Goal: Task Accomplishment & Management: Manage account settings

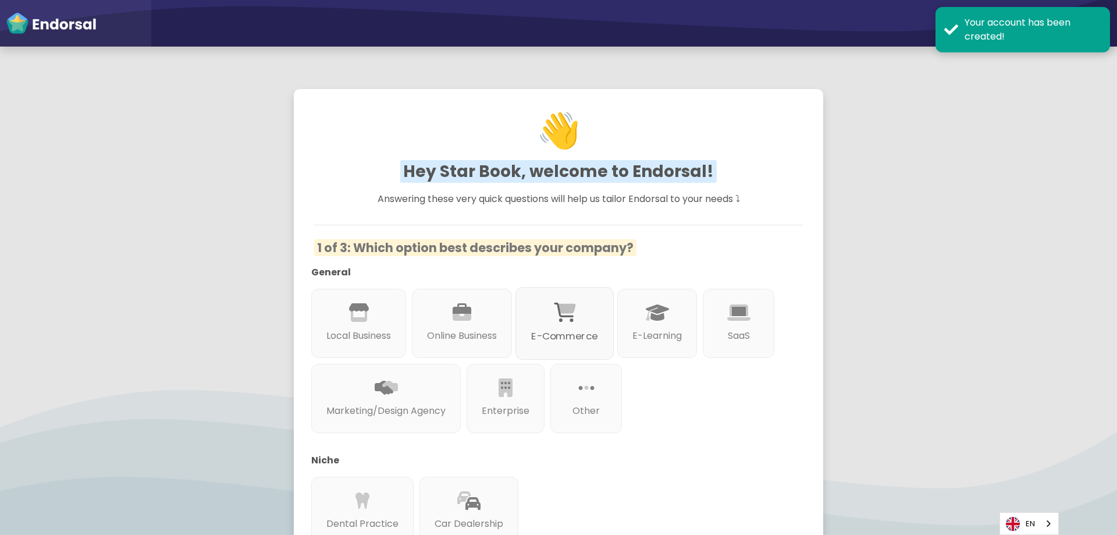
scroll to position [116, 0]
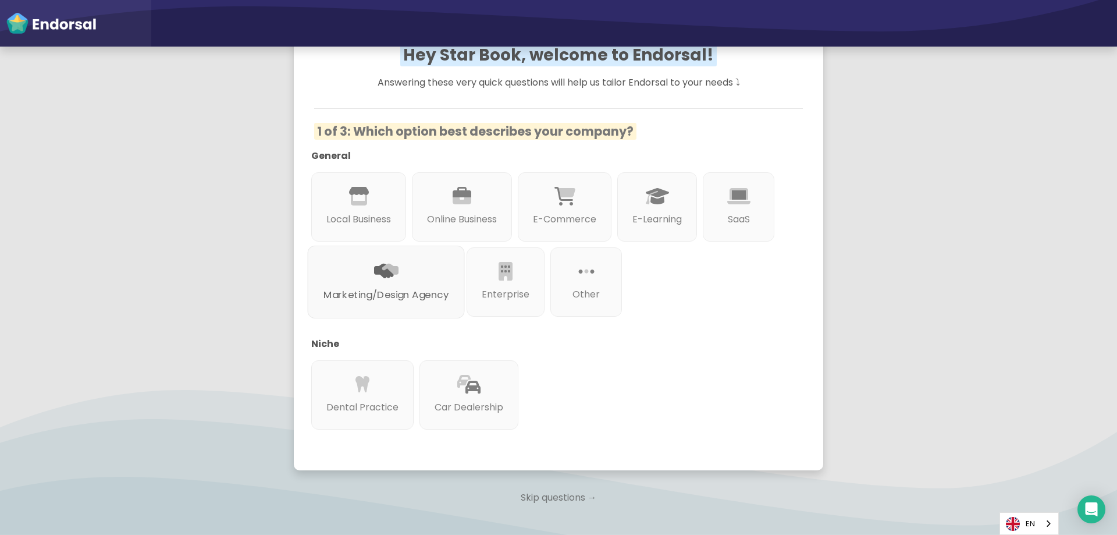
click at [465, 280] on div "Marketing/Design Agency" at bounding box center [386, 281] width 157 height 73
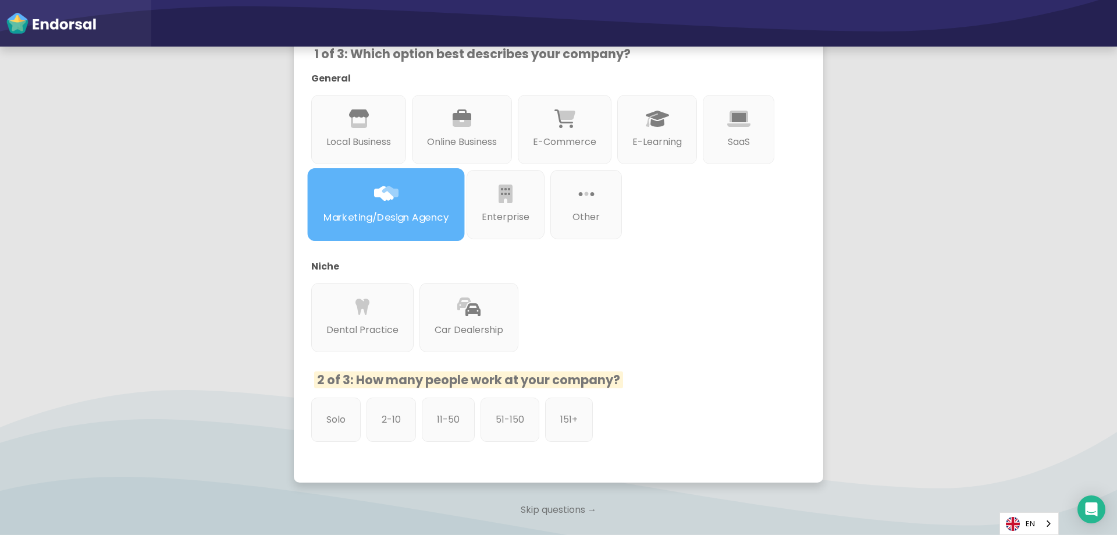
scroll to position [279, 0]
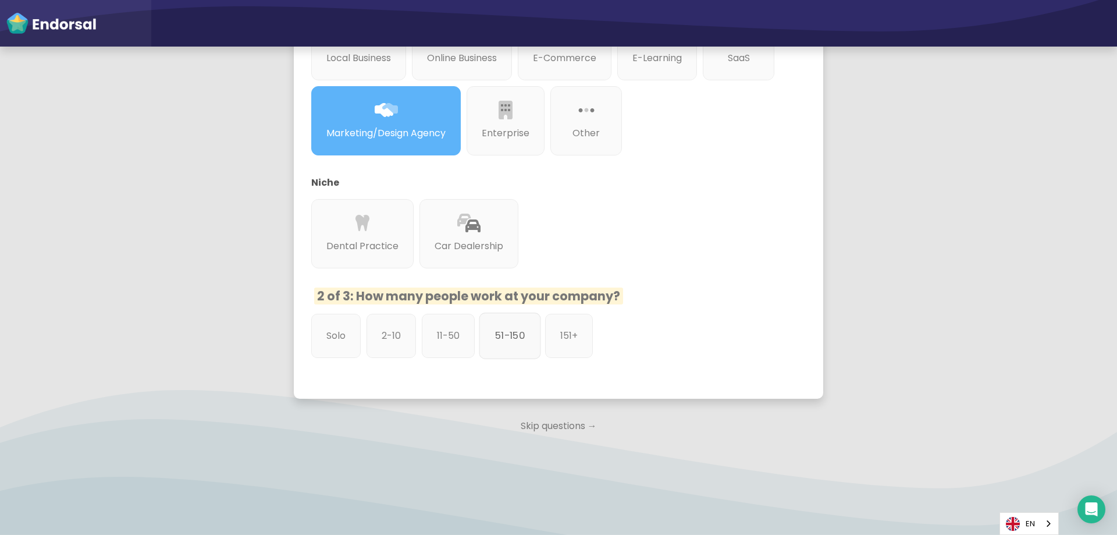
click at [496, 345] on div "51-150" at bounding box center [510, 335] width 62 height 47
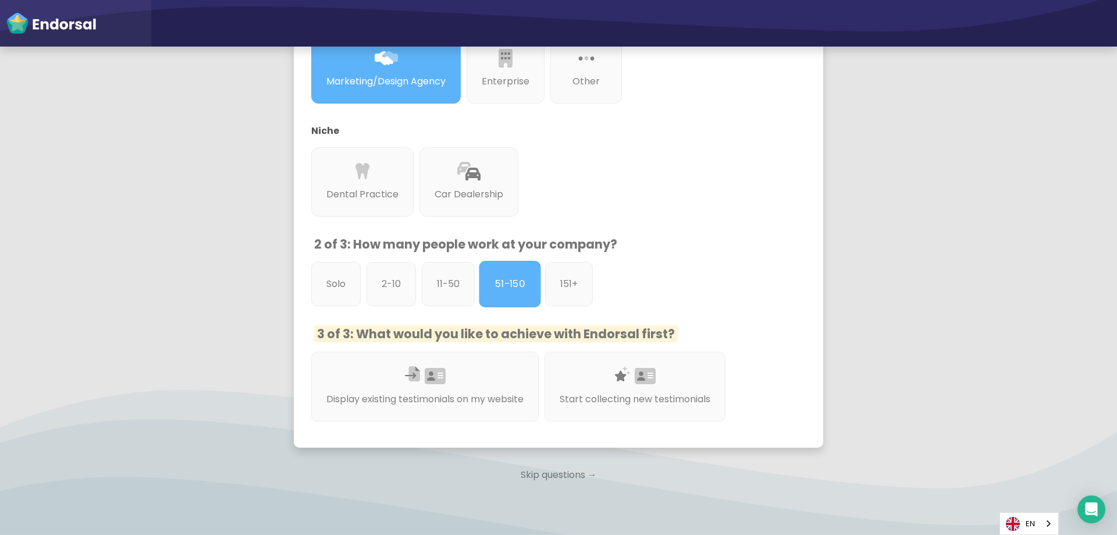
scroll to position [380, 0]
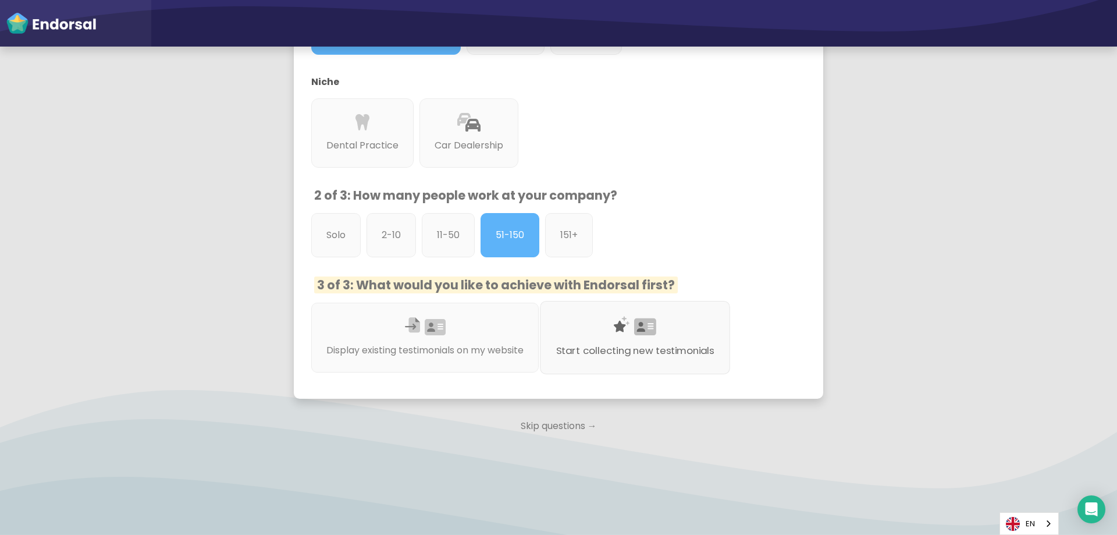
click at [576, 365] on div "Start collecting new testimonials" at bounding box center [635, 337] width 190 height 73
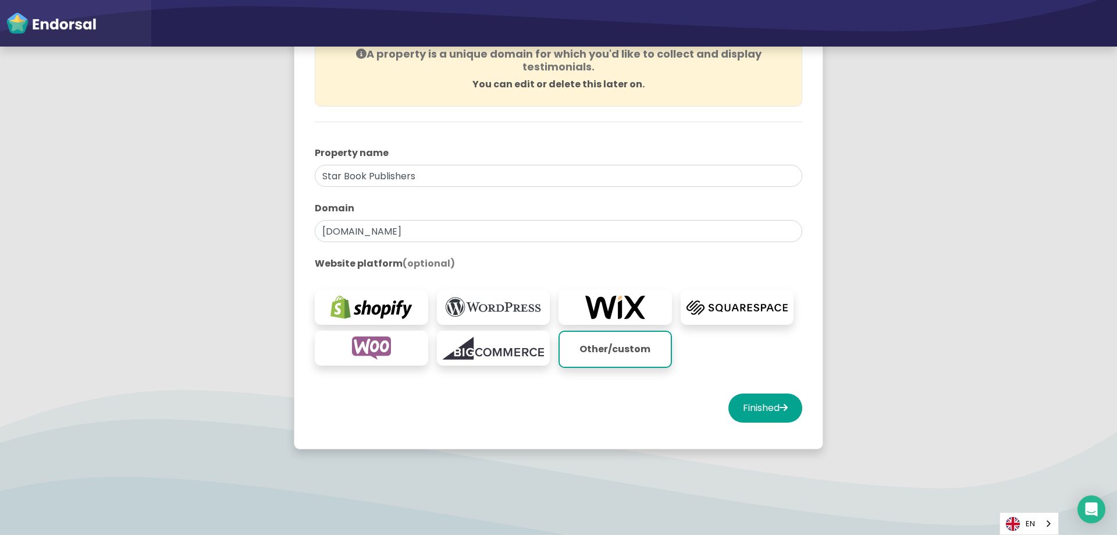
scroll to position [137, 0]
click at [746, 412] on button "Finished" at bounding box center [765, 406] width 74 height 29
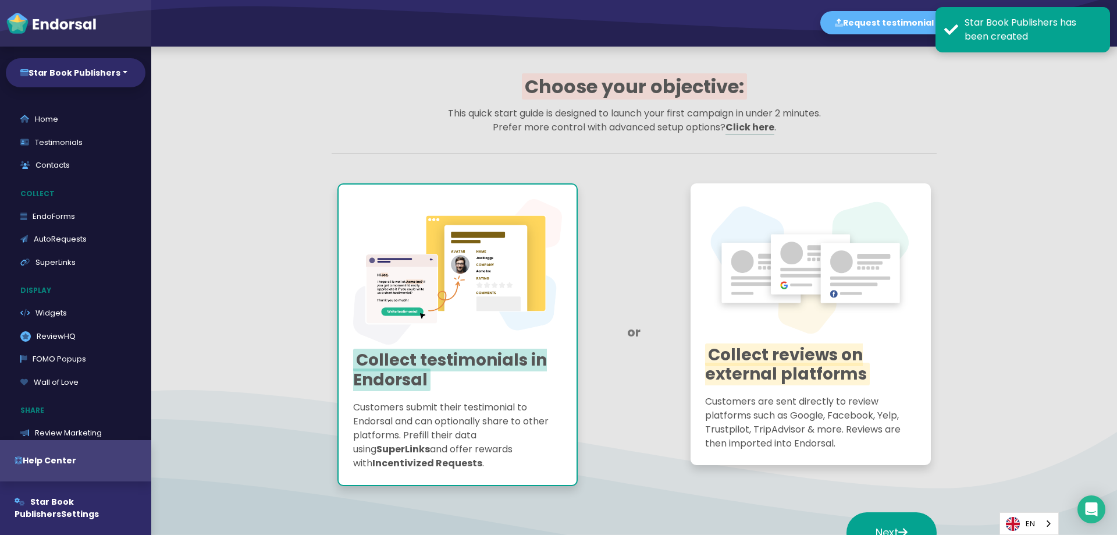
click at [468, 113] on p "This quick start guide is designed to launch your first campaign in under 2 min…" at bounding box center [634, 120] width 605 height 28
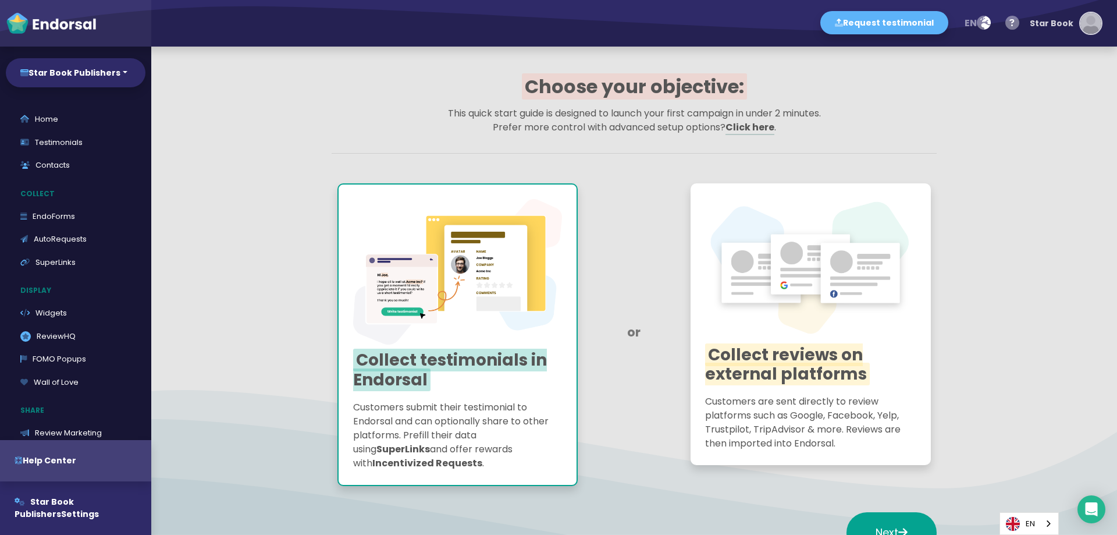
click at [1087, 28] on img "button" at bounding box center [1090, 23] width 21 height 21
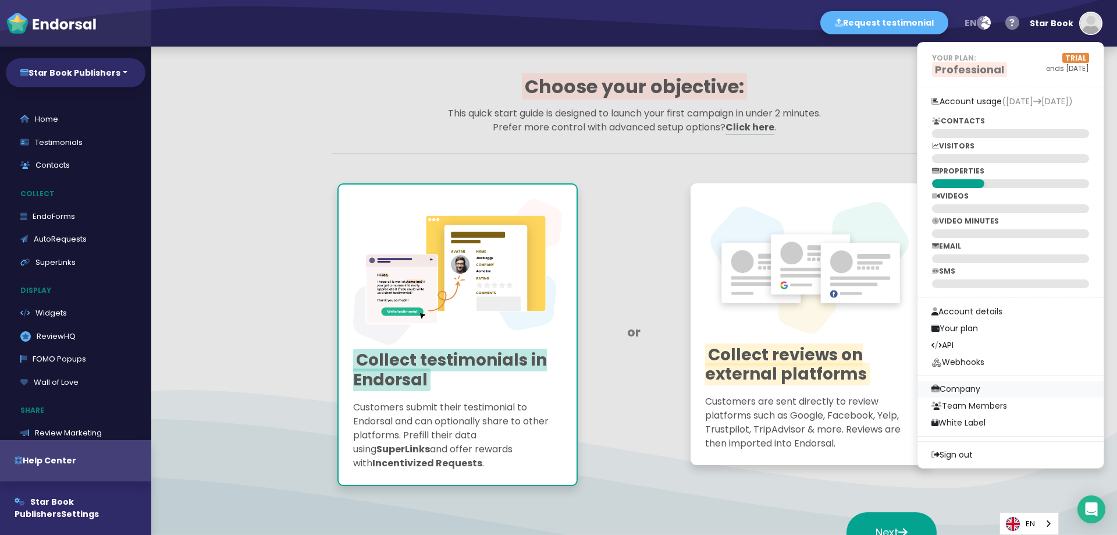
click at [988, 380] on link "Company" at bounding box center [1010, 388] width 186 height 17
select select
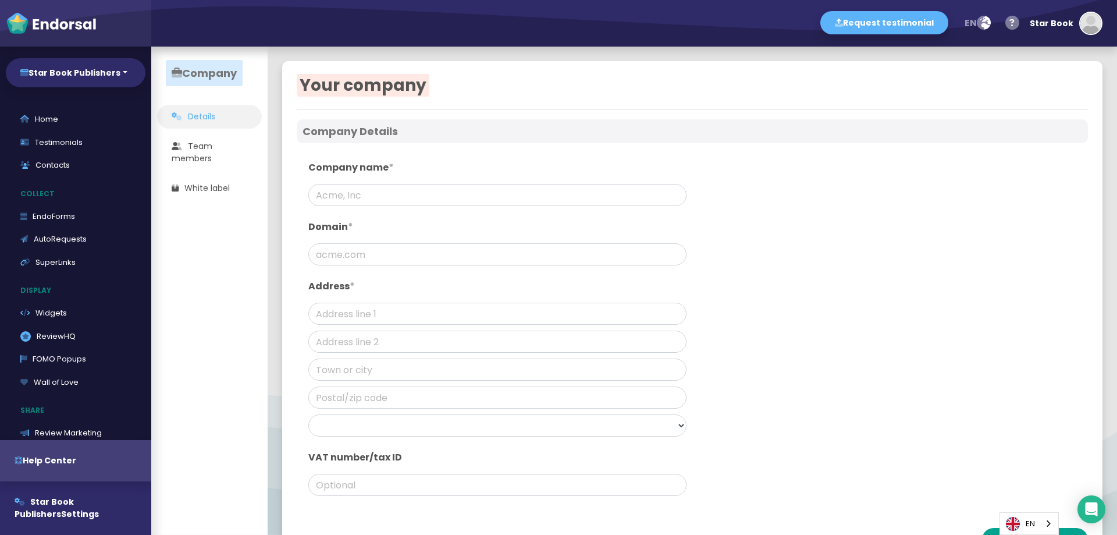
type input "Star Book Publishers"
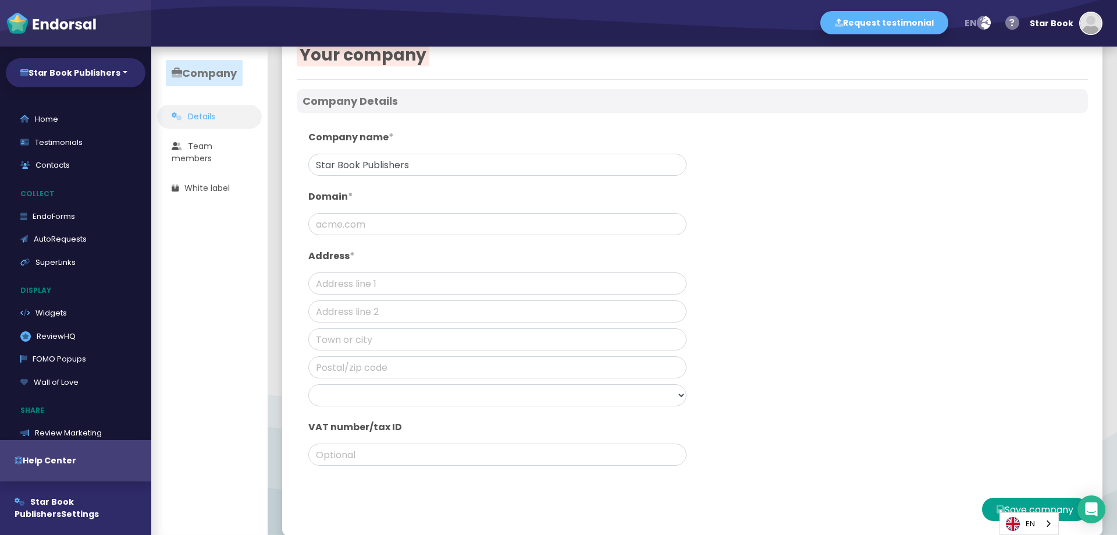
scroll to position [45, 0]
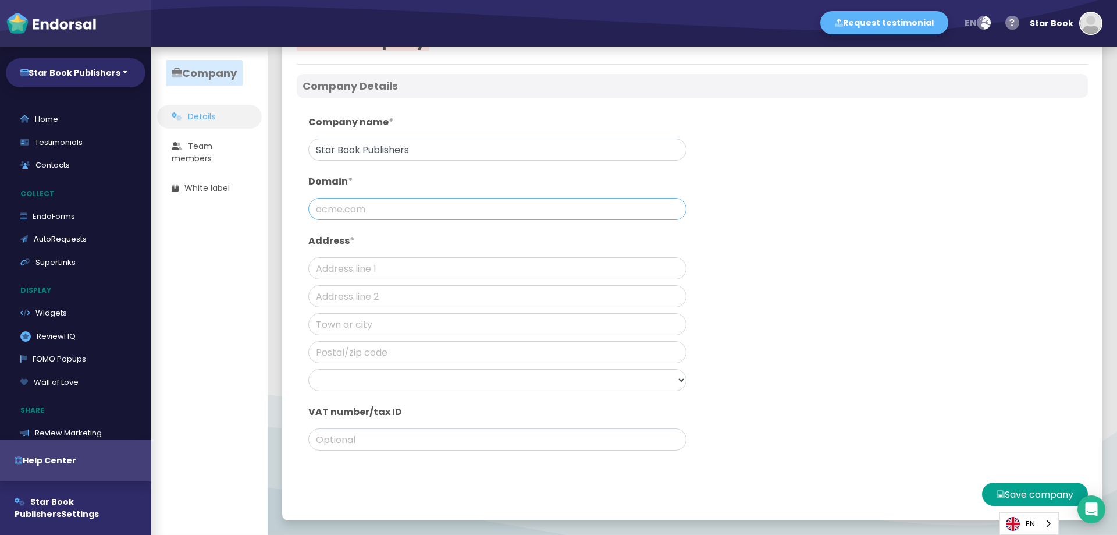
click at [417, 211] on input "text" at bounding box center [497, 209] width 378 height 22
paste input "[URL][DOMAIN_NAME]"
click at [387, 265] on input "text" at bounding box center [497, 268] width 378 height 22
drag, startPoint x: 351, startPoint y: 215, endPoint x: 181, endPoint y: 214, distance: 169.9
click at [1116, 47] on app-company-profile "Company Details Team members White label Your company Company Details Company n…" at bounding box center [1117, 47] width 0 height 0
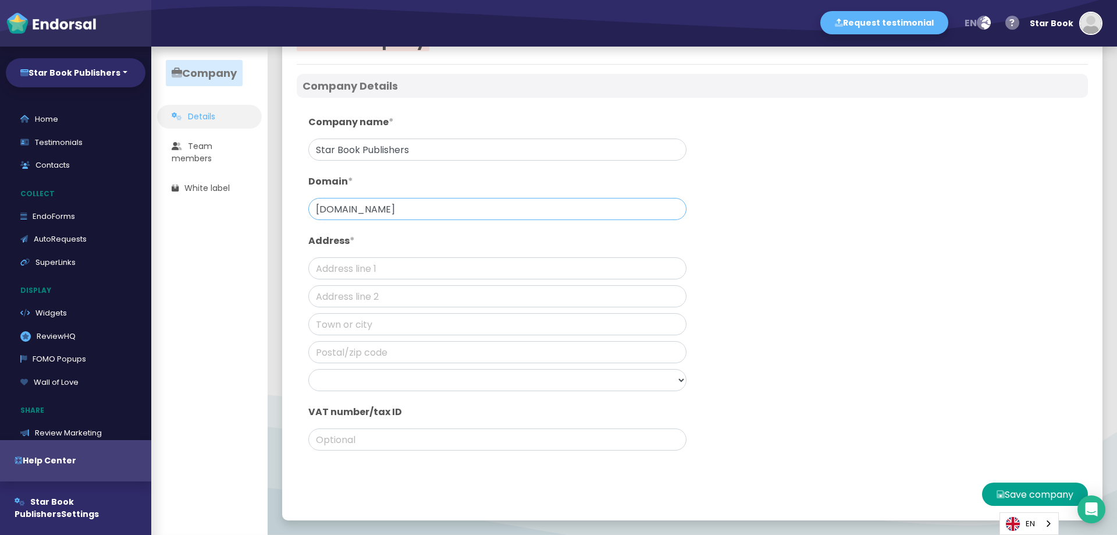
type input "[DOMAIN_NAME]"
click at [369, 274] on input "text" at bounding box center [497, 268] width 378 height 22
paste input "[STREET_ADDRESS]"
type input "[STREET_ADDRESS]"
click at [982, 495] on button "Save company" at bounding box center [1035, 493] width 106 height 23
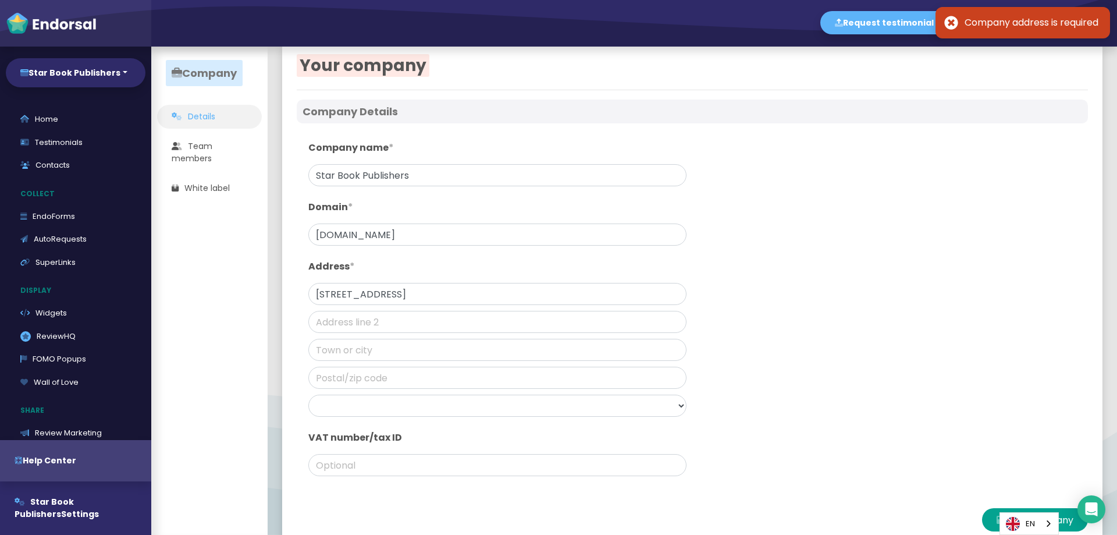
scroll to position [0, 0]
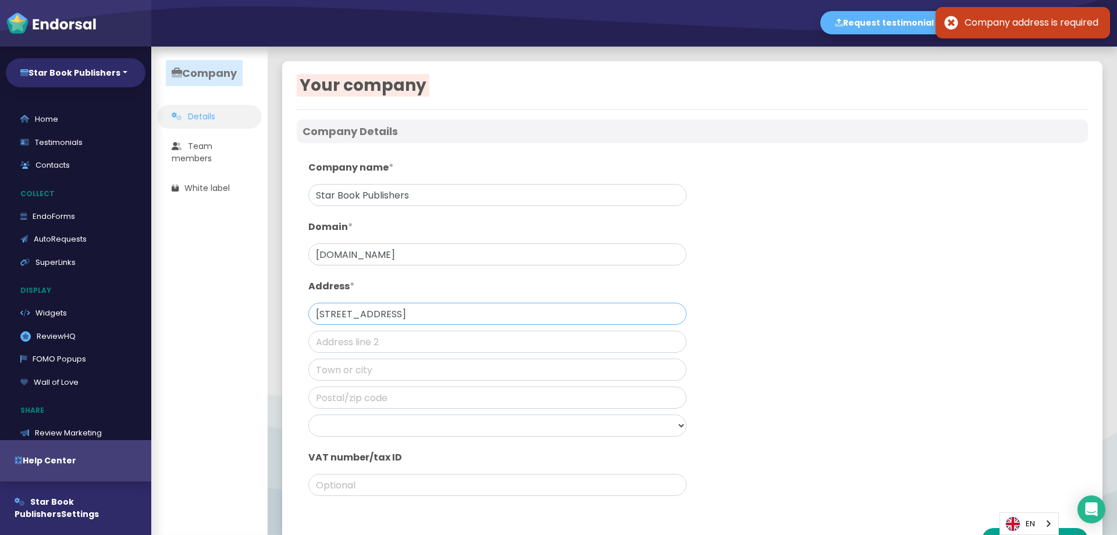
click at [506, 312] on input "[STREET_ADDRESS]" at bounding box center [497, 313] width 378 height 22
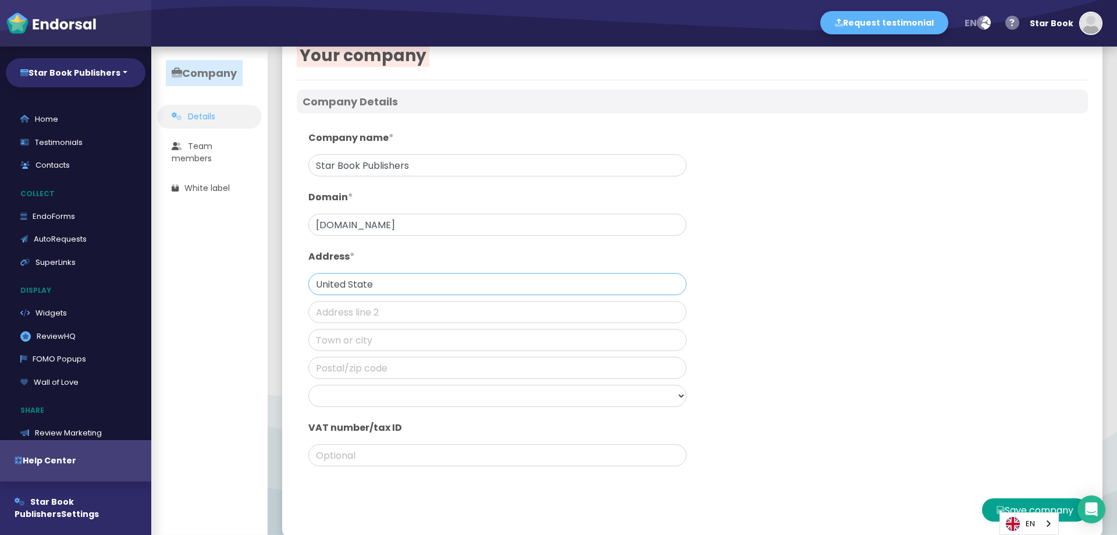
scroll to position [45, 0]
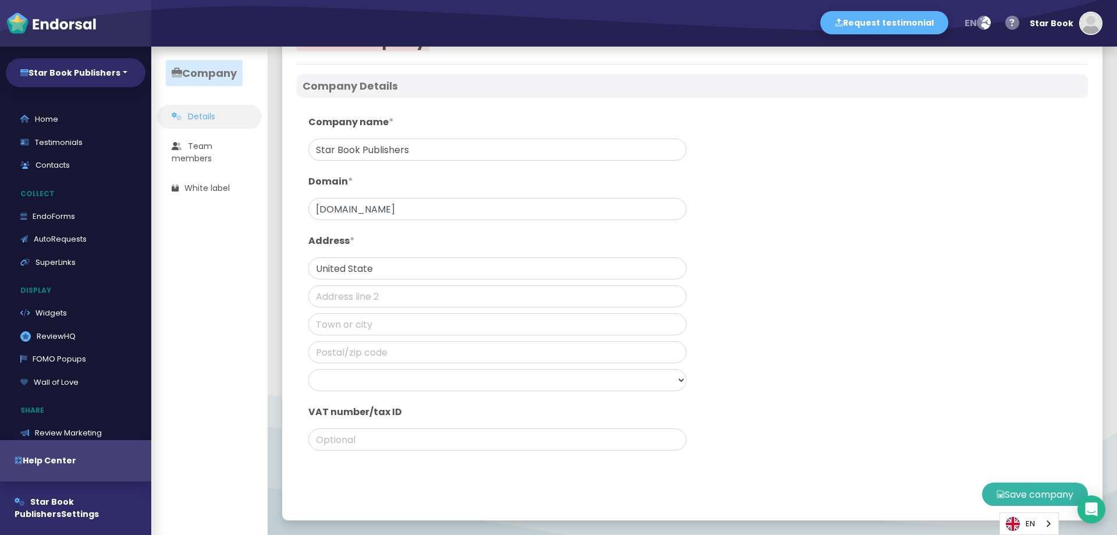
click at [996, 497] on icon at bounding box center [1000, 493] width 8 height 23
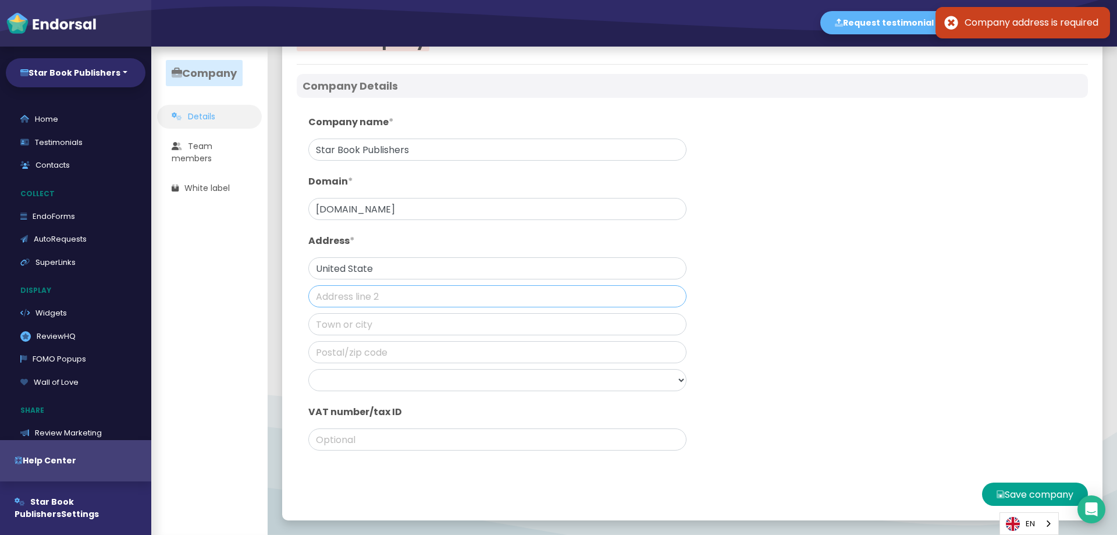
click at [340, 286] on input "text" at bounding box center [497, 296] width 378 height 22
click at [341, 284] on div "Company name * Star Book Publishers Domain * [DOMAIN_NAME] Address * [GEOGRAPHI…" at bounding box center [497, 285] width 390 height 352
click at [346, 272] on input "United State" at bounding box center [497, 268] width 378 height 22
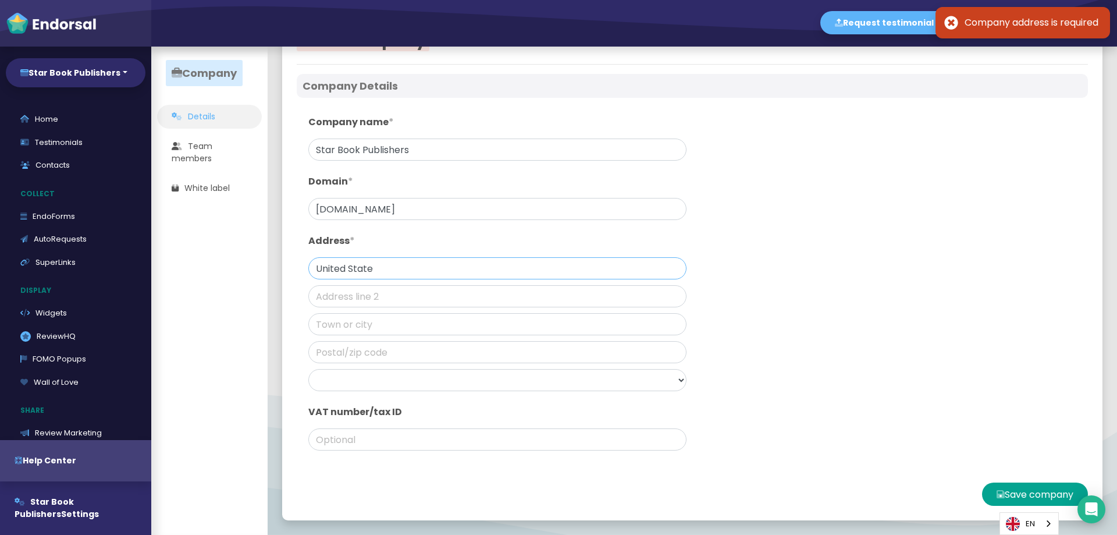
paste input "[STREET_ADDRESS]"
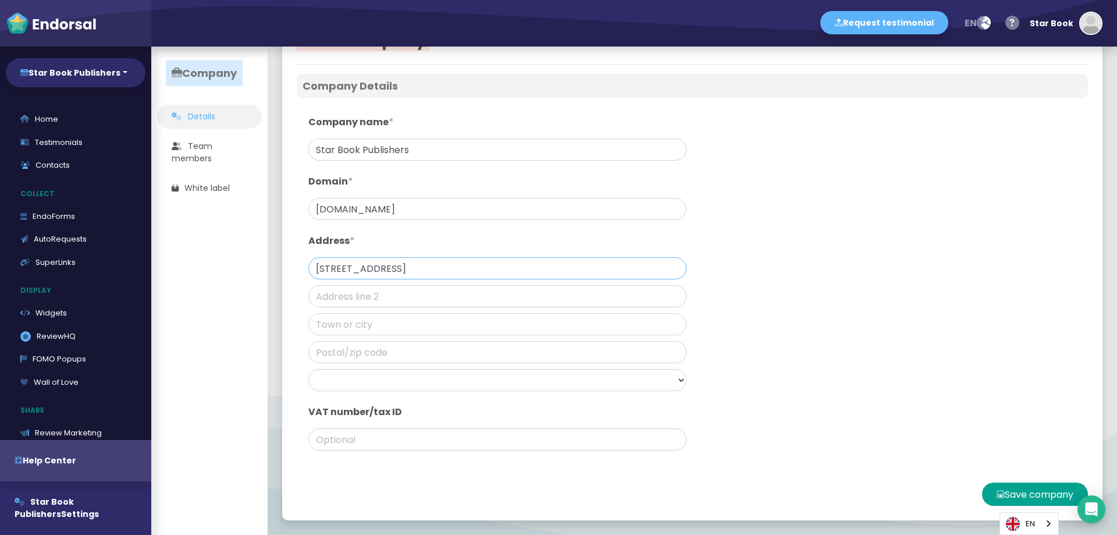
drag, startPoint x: 389, startPoint y: 273, endPoint x: 237, endPoint y: 282, distance: 152.1
click at [1116, 47] on app-company-profile "Company Details Team members White label Your company Company Details Company n…" at bounding box center [1117, 47] width 0 height 0
click at [405, 300] on input "text" at bounding box center [497, 296] width 378 height 22
click at [399, 322] on input "text" at bounding box center [497, 324] width 378 height 22
click at [391, 271] on input "STE 4313 [GEOGRAPHIC_DATA]" at bounding box center [497, 268] width 378 height 22
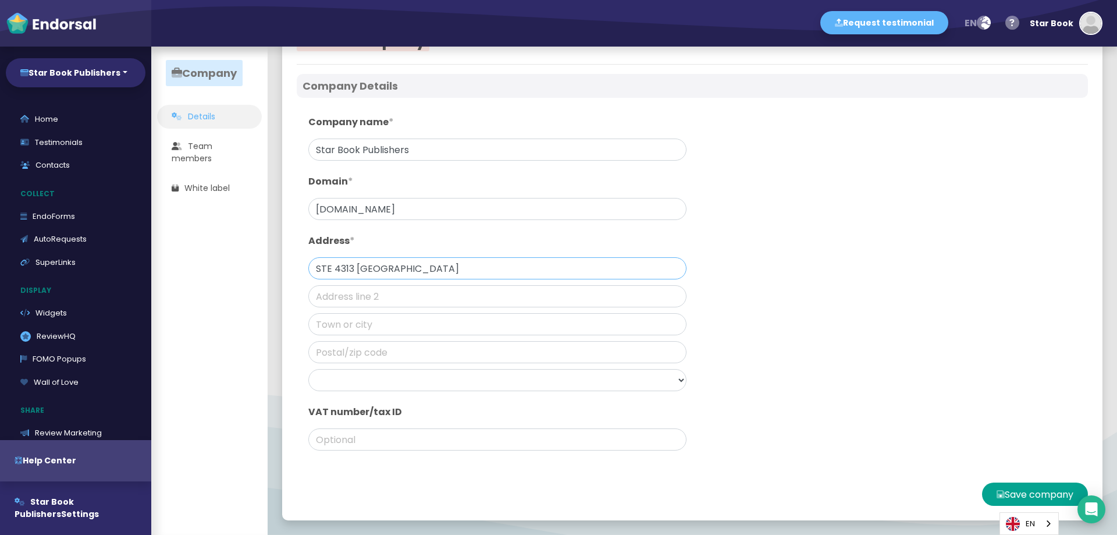
click at [391, 271] on input "STE 4313 [GEOGRAPHIC_DATA]" at bounding box center [497, 268] width 378 height 22
paste input "[STREET_ADDRESS]"
drag, startPoint x: 508, startPoint y: 273, endPoint x: 482, endPoint y: 275, distance: 26.8
click at [482, 275] on input "[STREET_ADDRESS]" at bounding box center [497, 268] width 378 height 22
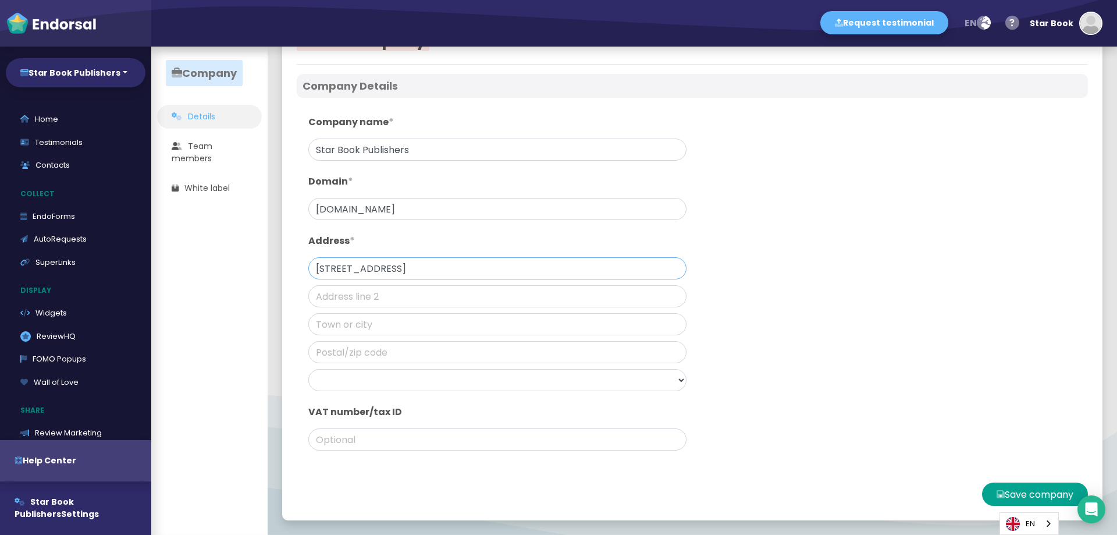
type input "[STREET_ADDRESS]"
click at [398, 357] on input "text" at bounding box center [497, 352] width 378 height 22
paste input "12207"
type input "12207"
click at [377, 334] on input "text" at bounding box center [497, 324] width 378 height 22
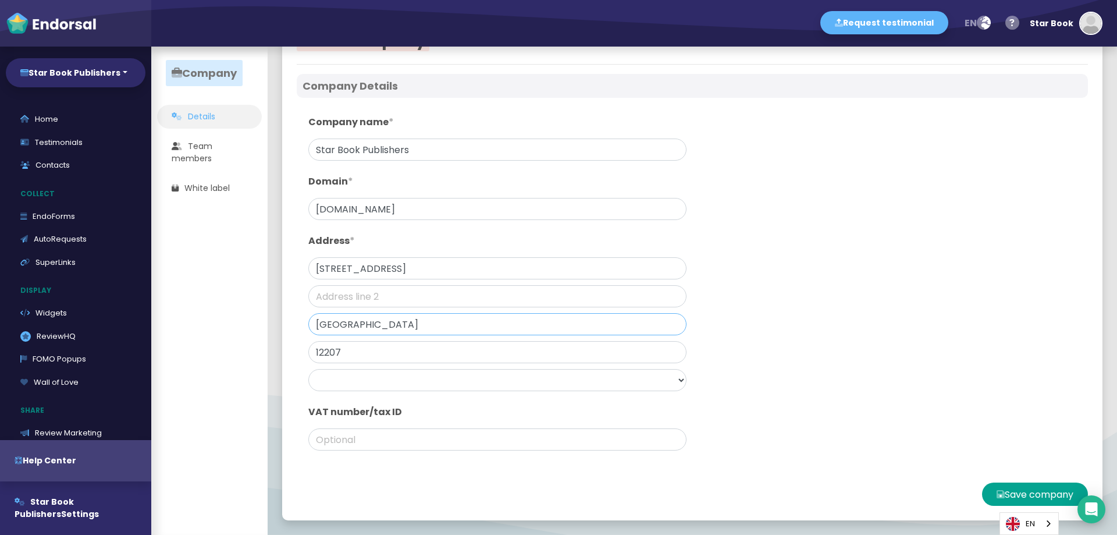
type input "[GEOGRAPHIC_DATA]"
click at [448, 382] on select "[GEOGRAPHIC_DATA] [GEOGRAPHIC_DATA] [GEOGRAPHIC_DATA] [GEOGRAPHIC_DATA] [GEOGRA…" at bounding box center [497, 380] width 378 height 22
select select "[GEOGRAPHIC_DATA]"
click at [308, 369] on select "[GEOGRAPHIC_DATA] [GEOGRAPHIC_DATA] [GEOGRAPHIC_DATA] [GEOGRAPHIC_DATA] [GEOGRA…" at bounding box center [497, 380] width 378 height 22
click at [985, 497] on button "Save company" at bounding box center [1035, 493] width 106 height 23
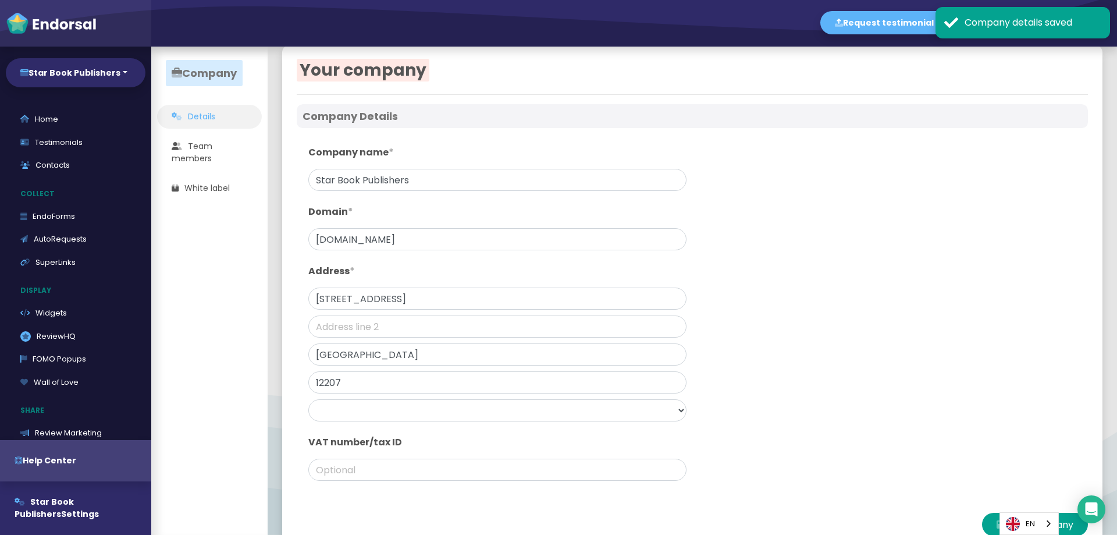
scroll to position [0, 0]
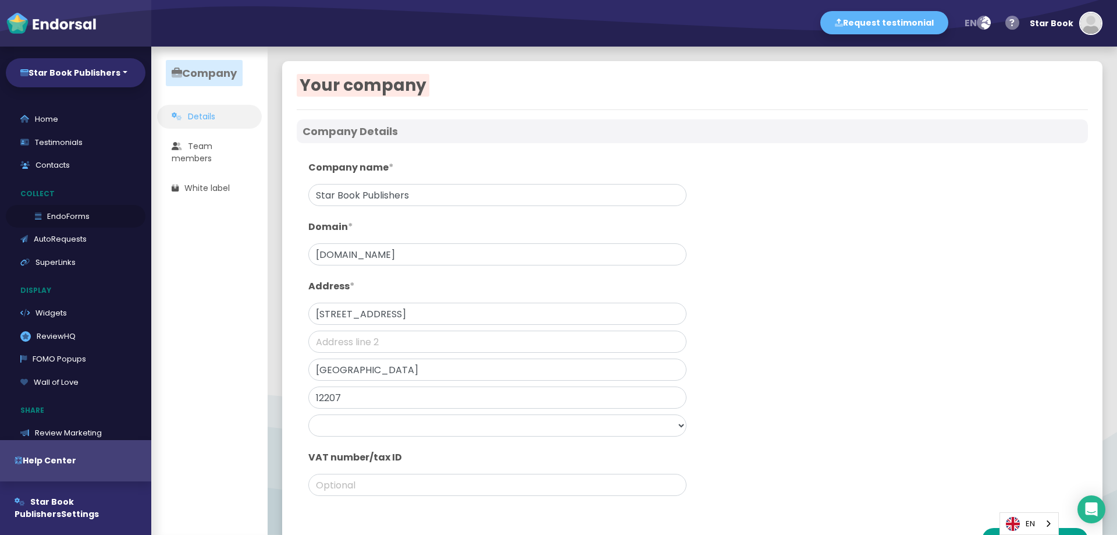
click at [56, 219] on link "EndoForms" at bounding box center [76, 216] width 140 height 23
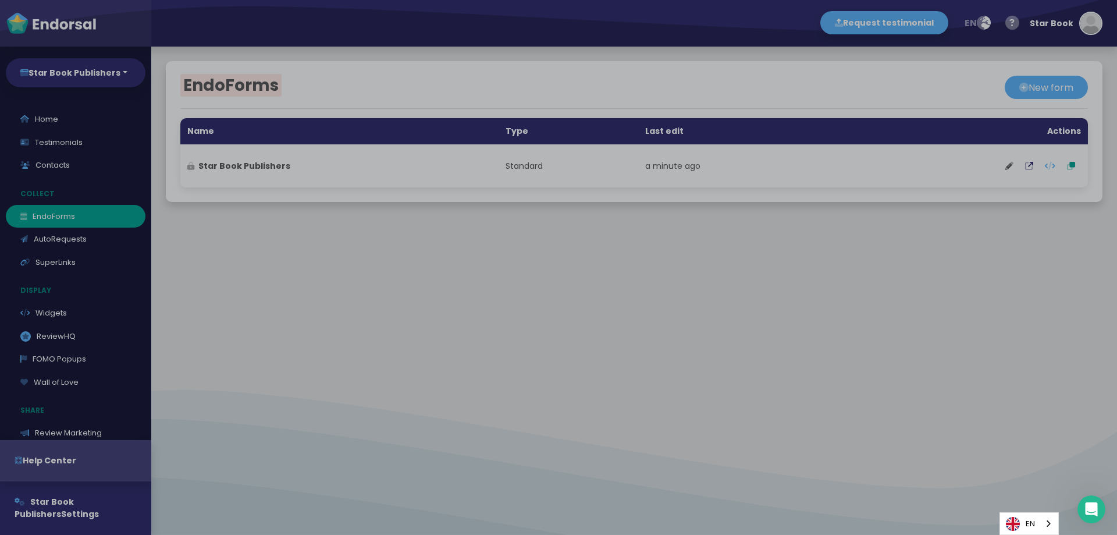
drag, startPoint x: 251, startPoint y: 169, endPoint x: 232, endPoint y: 168, distance: 19.8
click at [232, 168] on div "Product tour overlay" at bounding box center [558, 267] width 1117 height 535
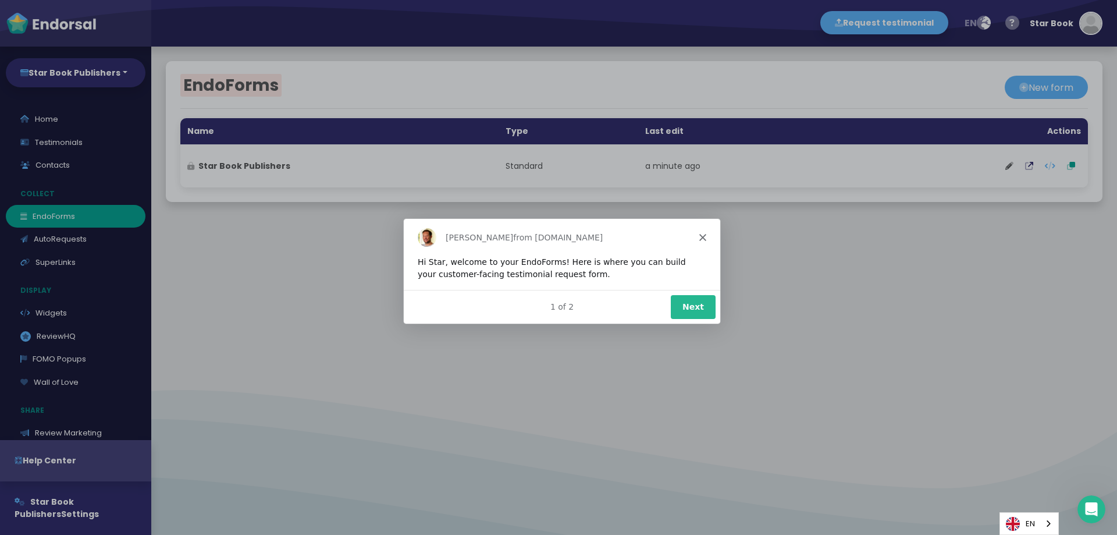
click at [692, 312] on button "Next" at bounding box center [692, 306] width 45 height 24
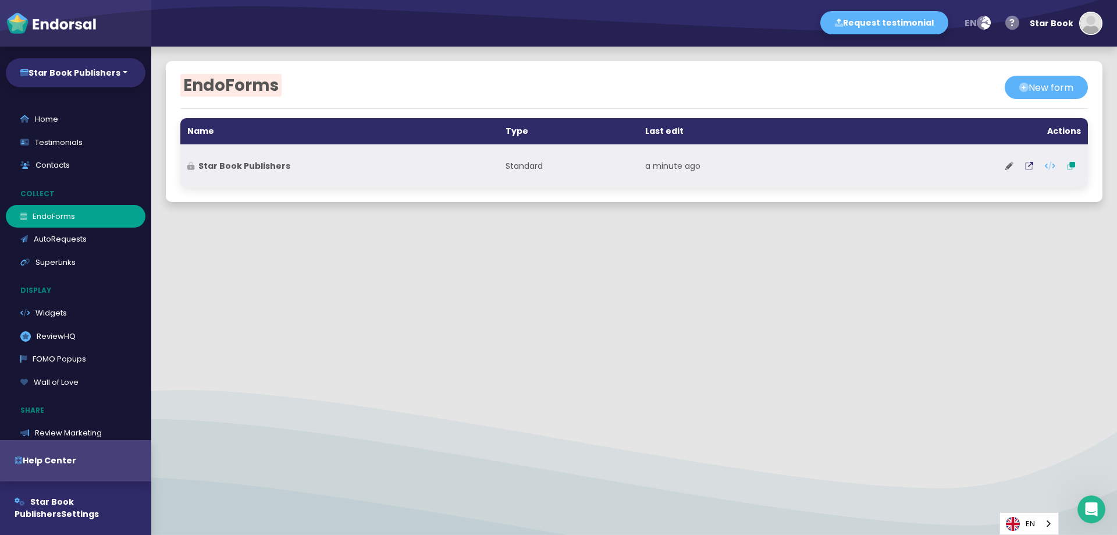
click at [262, 161] on strong "Star Book Publishers" at bounding box center [244, 166] width 92 height 12
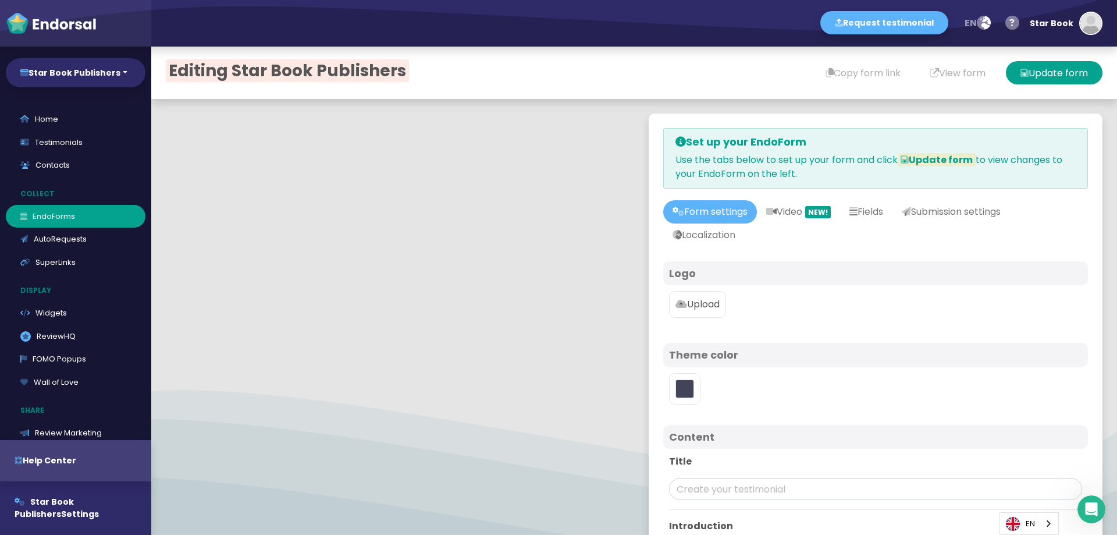
type input "#5DB3F9"
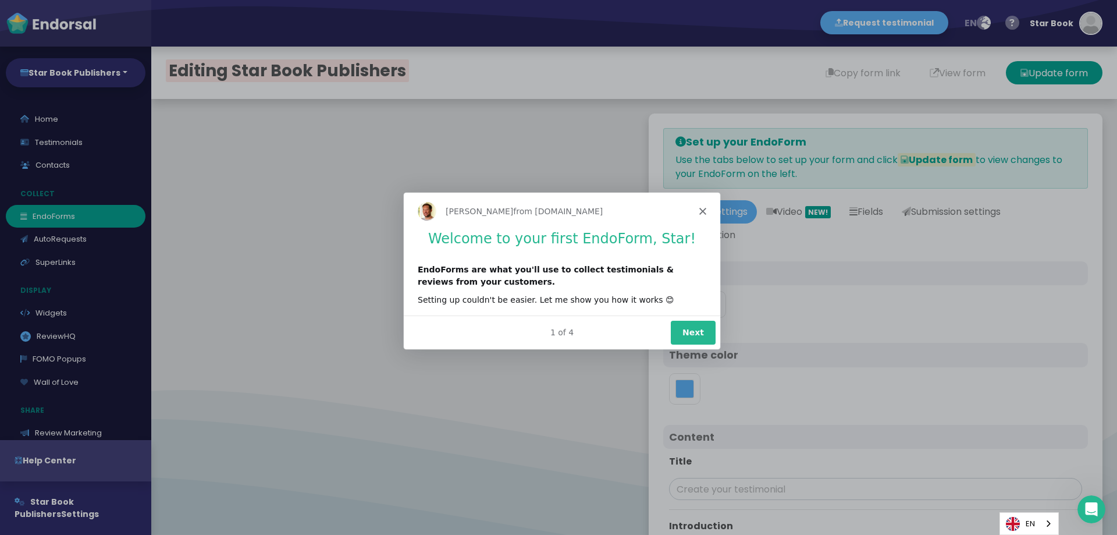
click at [689, 330] on button "Next" at bounding box center [692, 332] width 45 height 24
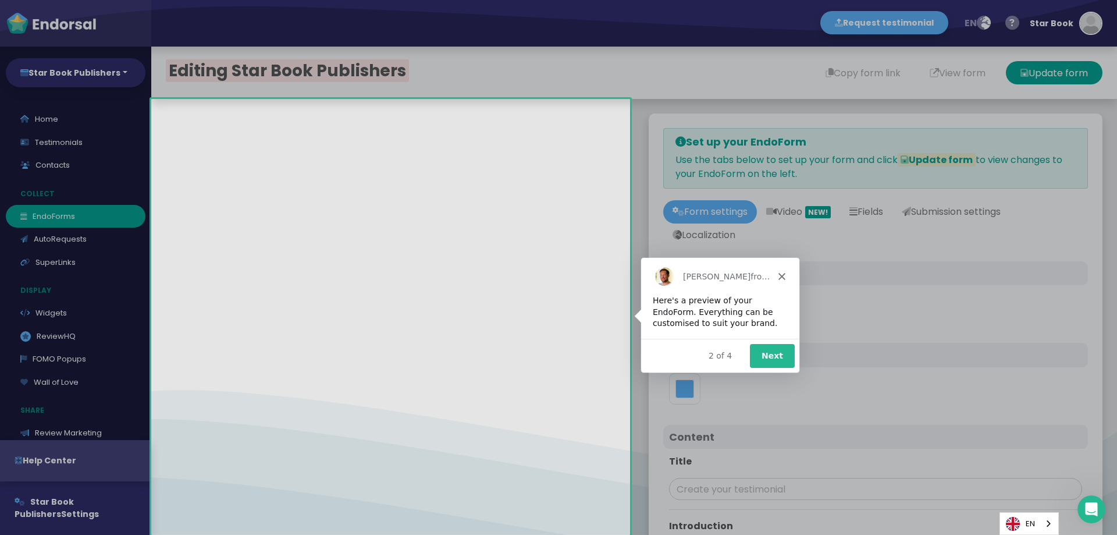
click at [765, 351] on button "Next" at bounding box center [771, 355] width 45 height 24
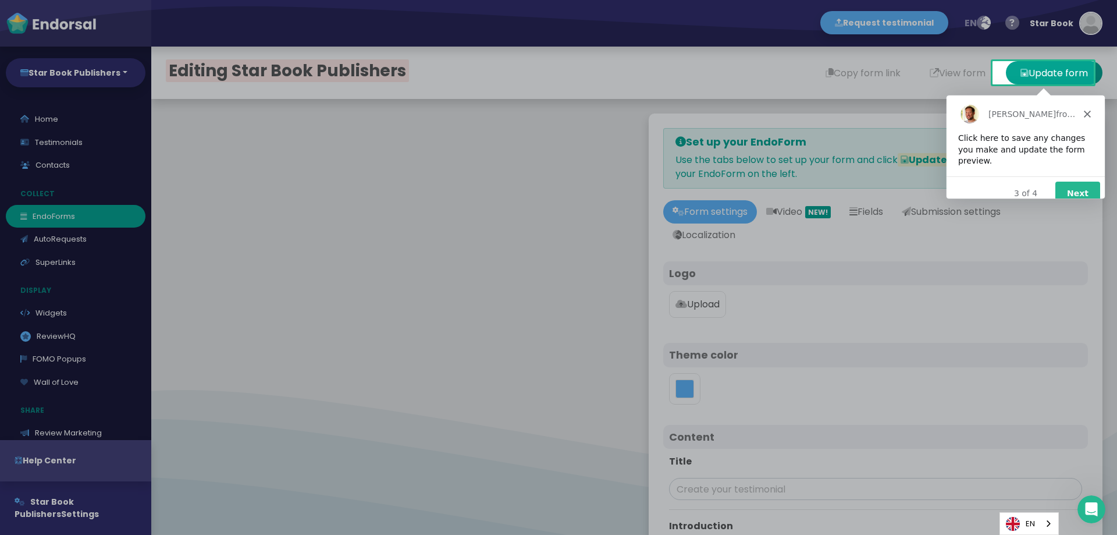
click at [1073, 181] on button "Next" at bounding box center [1077, 193] width 45 height 24
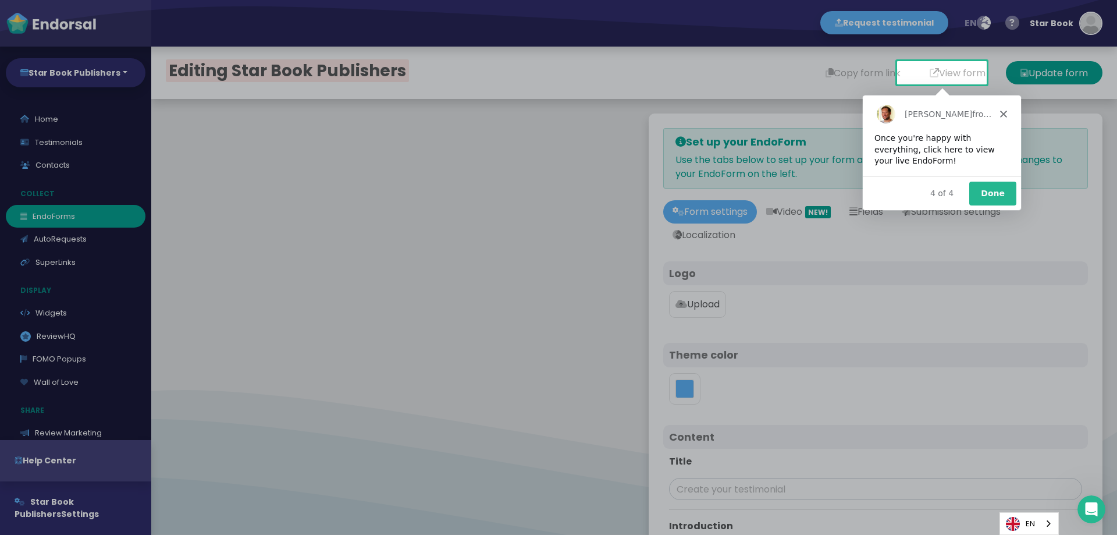
click at [986, 189] on button "Done" at bounding box center [991, 193] width 47 height 24
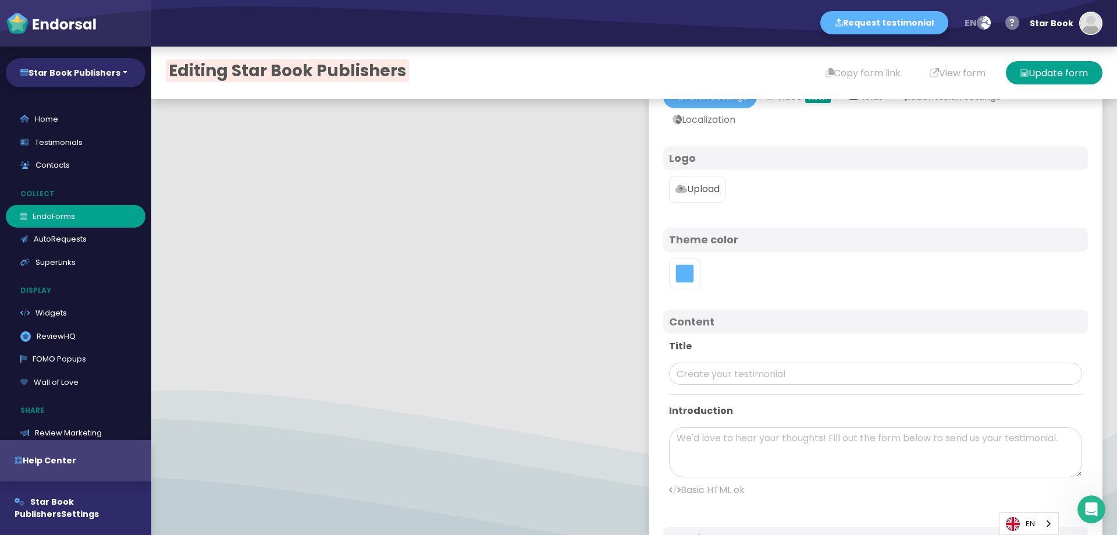
scroll to position [116, 0]
click at [690, 196] on label "Upload" at bounding box center [697, 188] width 57 height 27
click at [0, 0] on input "Upload" at bounding box center [0, 0] width 0 height 0
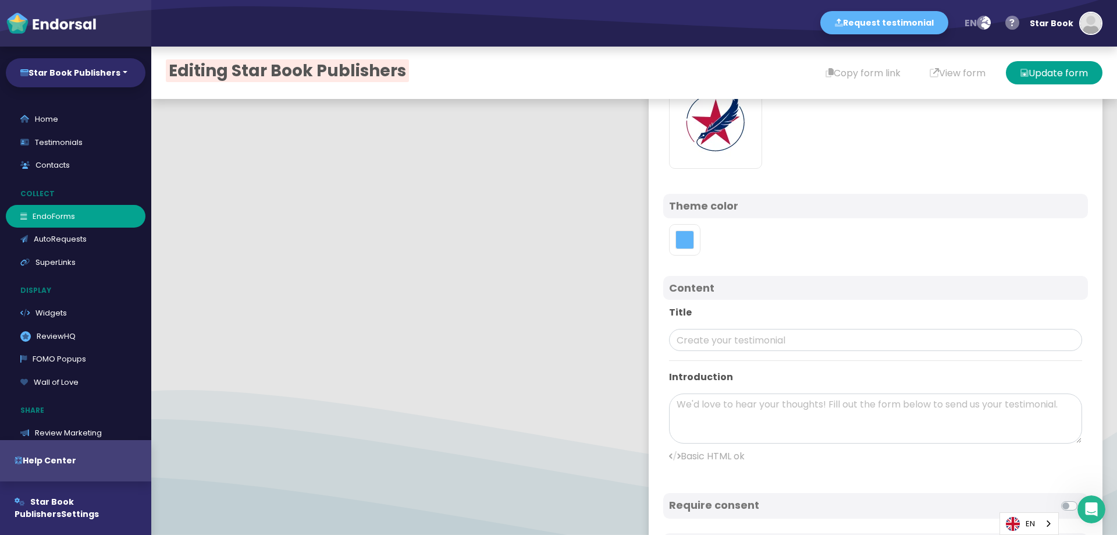
scroll to position [233, 0]
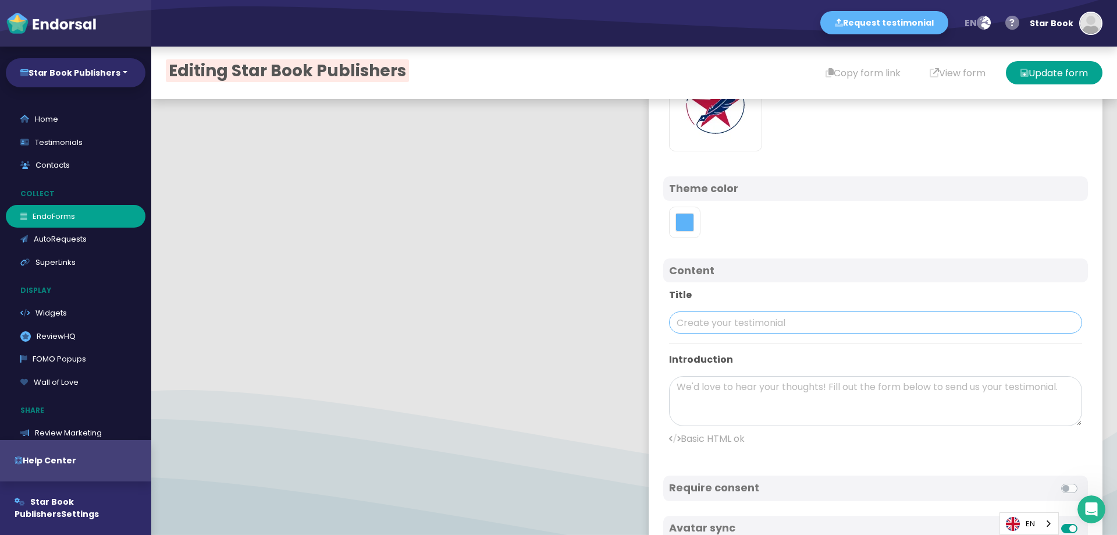
click at [696, 318] on input "text" at bounding box center [875, 322] width 413 height 22
paste input "Star Book Publishers"
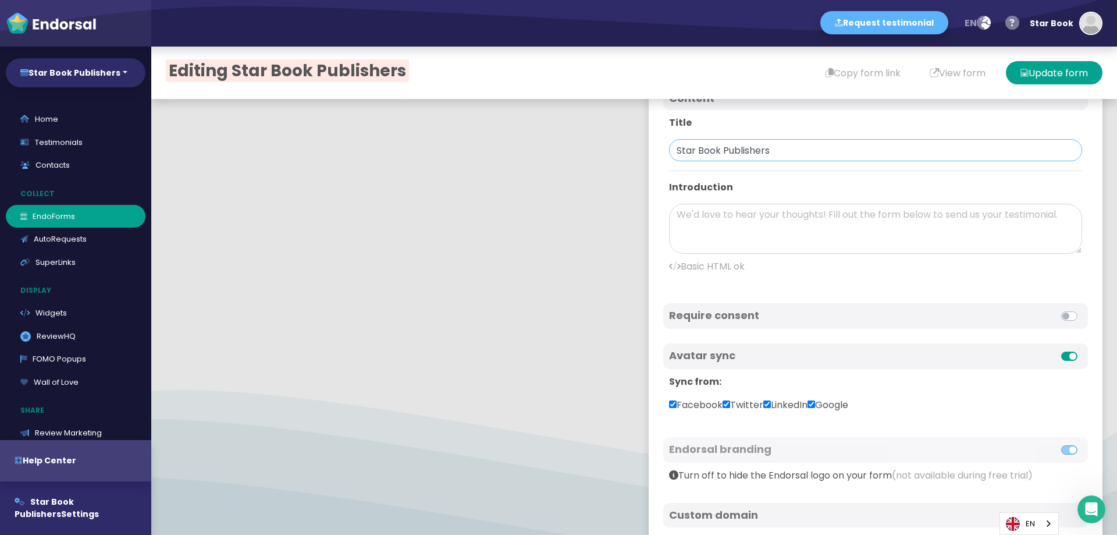
scroll to position [407, 0]
type input "Star Book Publishers"
click at [699, 234] on textarea at bounding box center [875, 226] width 413 height 50
paste textarea "Star Book Publishers is a premier publishing company dedicated to transforming …"
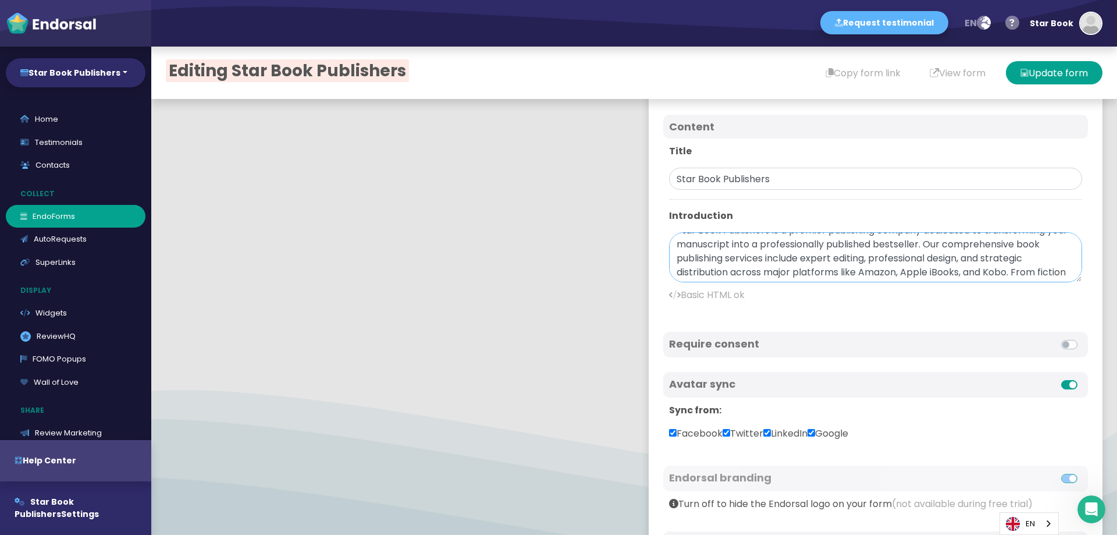
scroll to position [0, 0]
click at [758, 245] on textarea "Star Book Publishers is a premier publishing company dedicated to transforming …" at bounding box center [875, 257] width 413 height 50
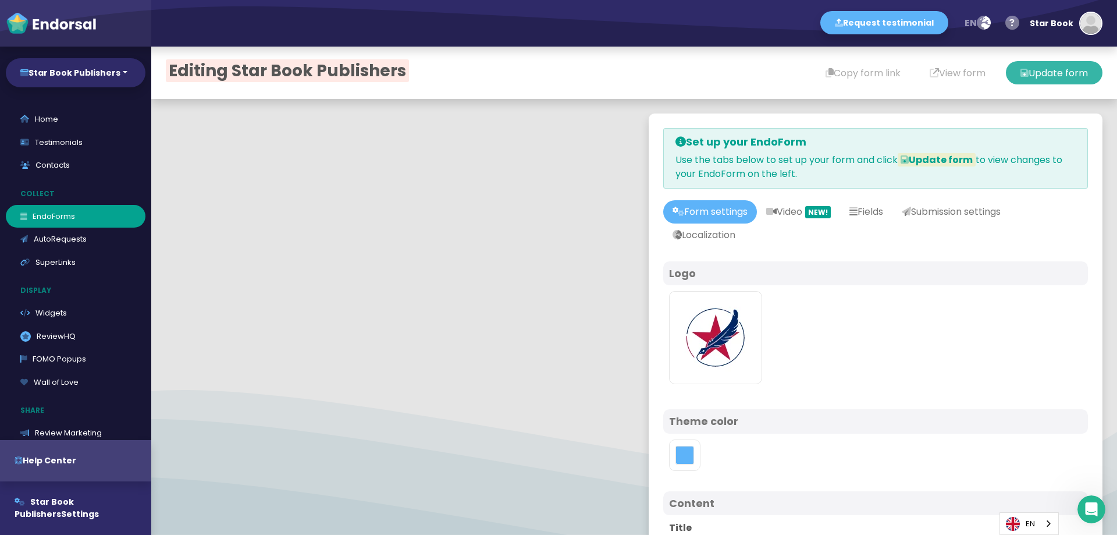
click at [1032, 78] on button "Update form" at bounding box center [1054, 72] width 97 height 23
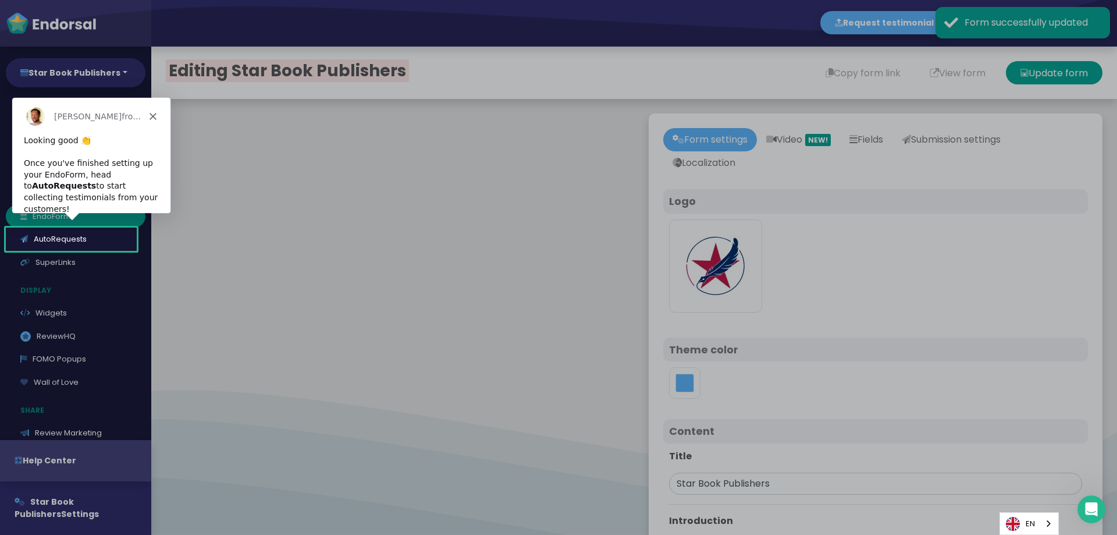
click at [152, 113] on icon "Close" at bounding box center [152, 115] width 7 height 7
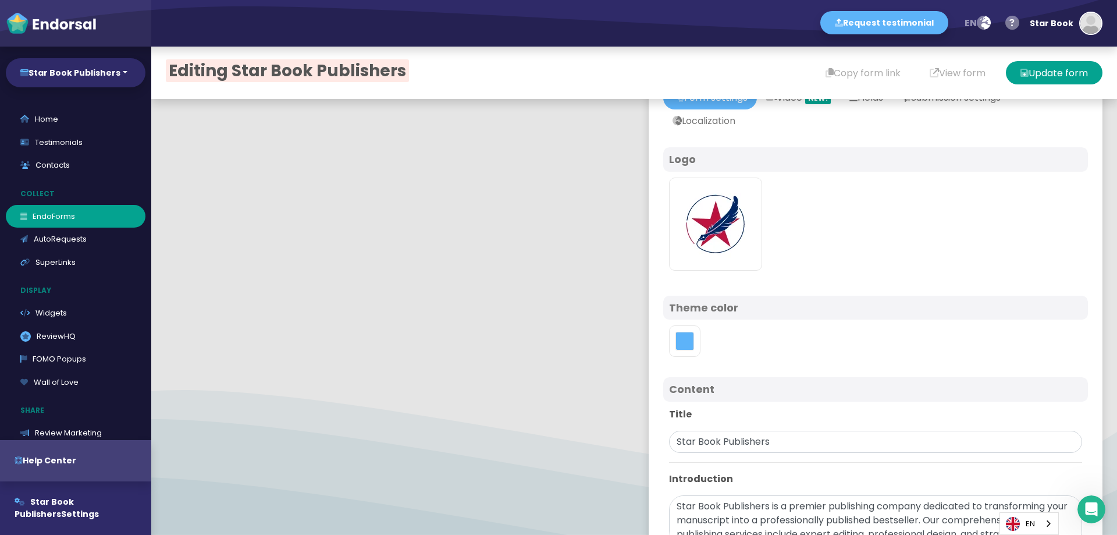
scroll to position [175, 0]
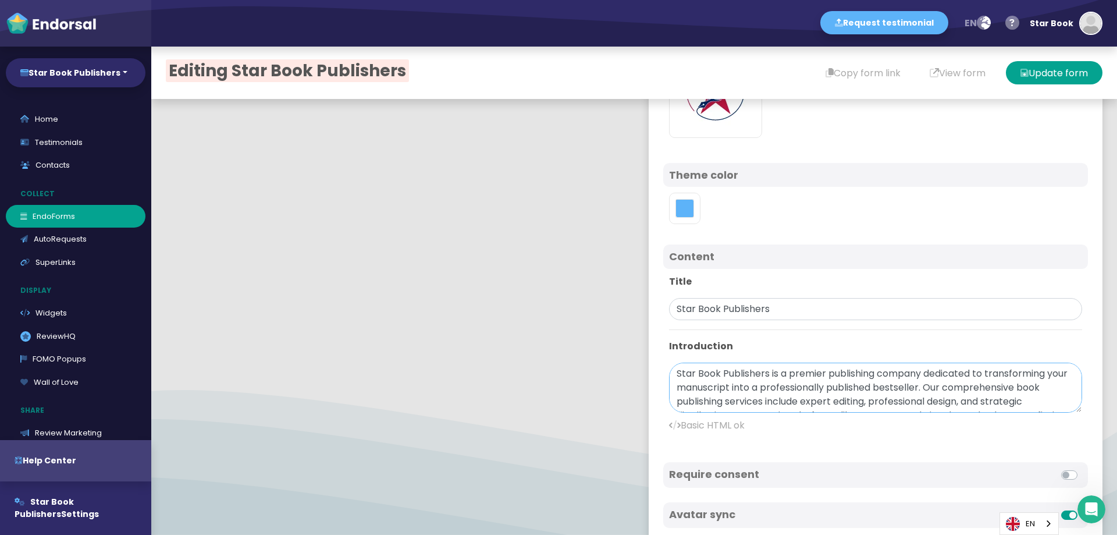
click at [758, 375] on textarea "Star Book Publishers is a premier publishing company dedicated to transforming …" at bounding box center [875, 387] width 413 height 50
paste textarea "Star Book Publishers"
paste textarea "[URL][DOMAIN_NAME]"
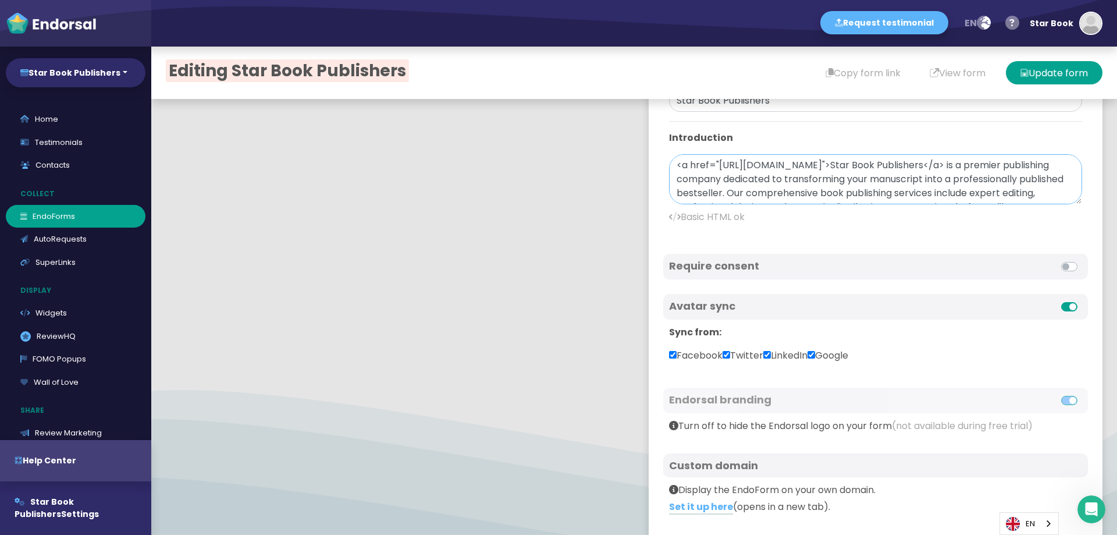
scroll to position [349, 0]
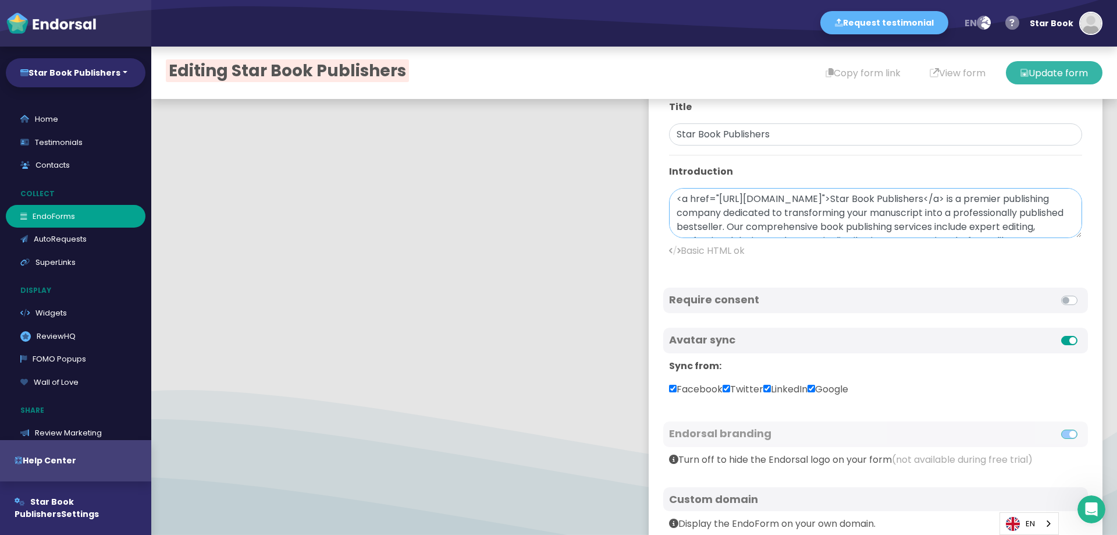
type textarea "<a href="[URL][DOMAIN_NAME]">Star Book Publishers</a> is a premier publishing c…"
click at [1027, 73] on button "Update form" at bounding box center [1054, 72] width 97 height 23
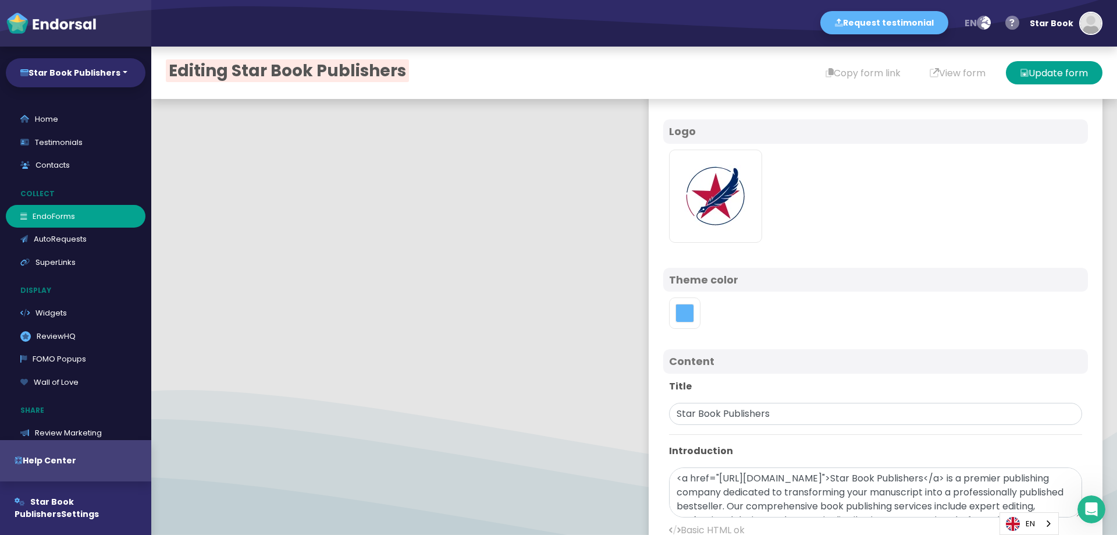
scroll to position [0, 0]
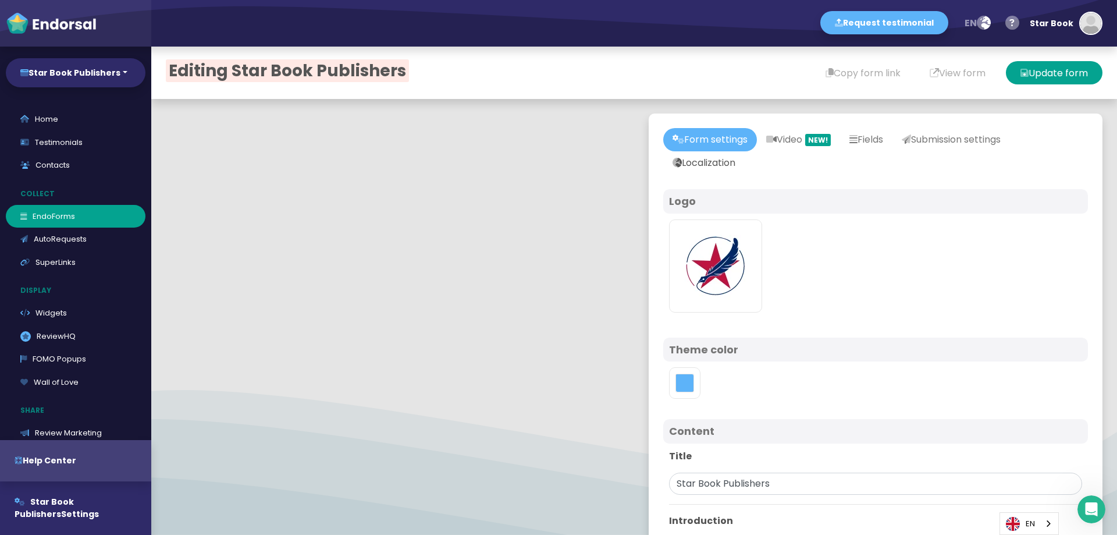
click at [701, 168] on link "Localization" at bounding box center [703, 162] width 81 height 23
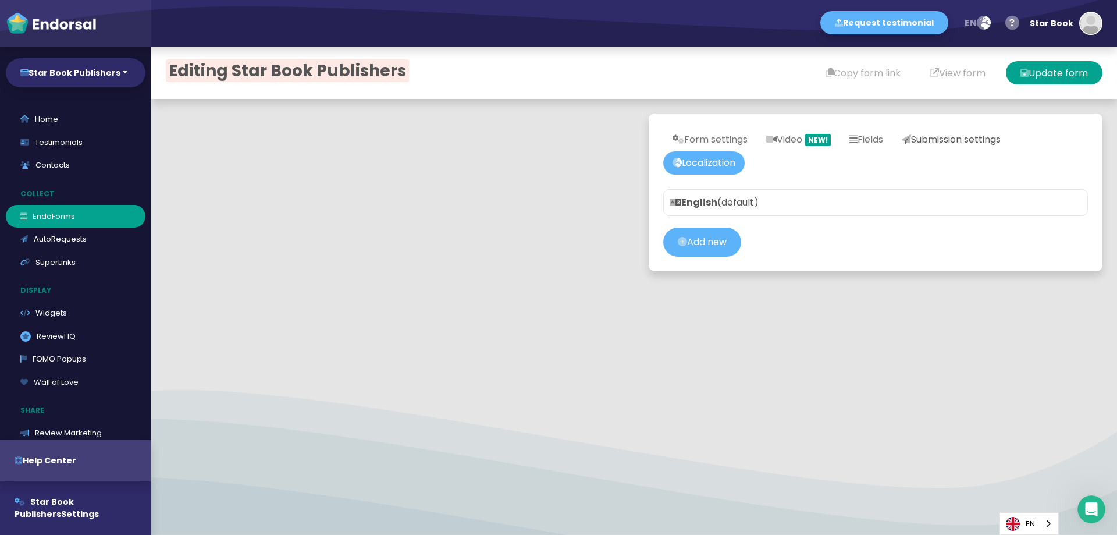
click at [941, 140] on link "Submission settings" at bounding box center [950, 139] width 117 height 23
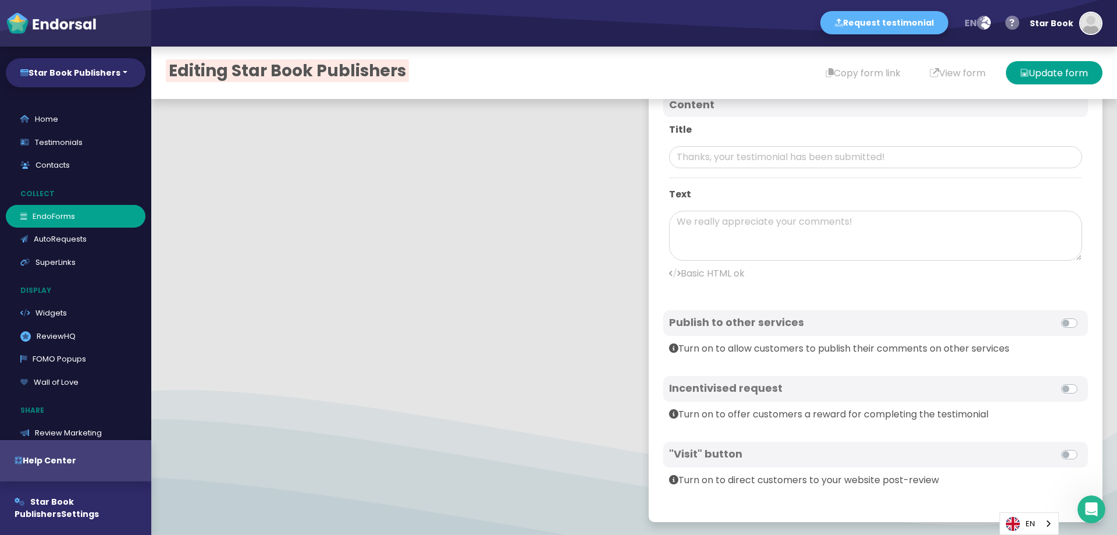
scroll to position [98, 0]
click at [726, 162] on input "text" at bounding box center [875, 155] width 413 height 22
paste input "Star Book Publishers"
type input "Star Book Publishers"
click at [728, 221] on textarea at bounding box center [875, 234] width 413 height 50
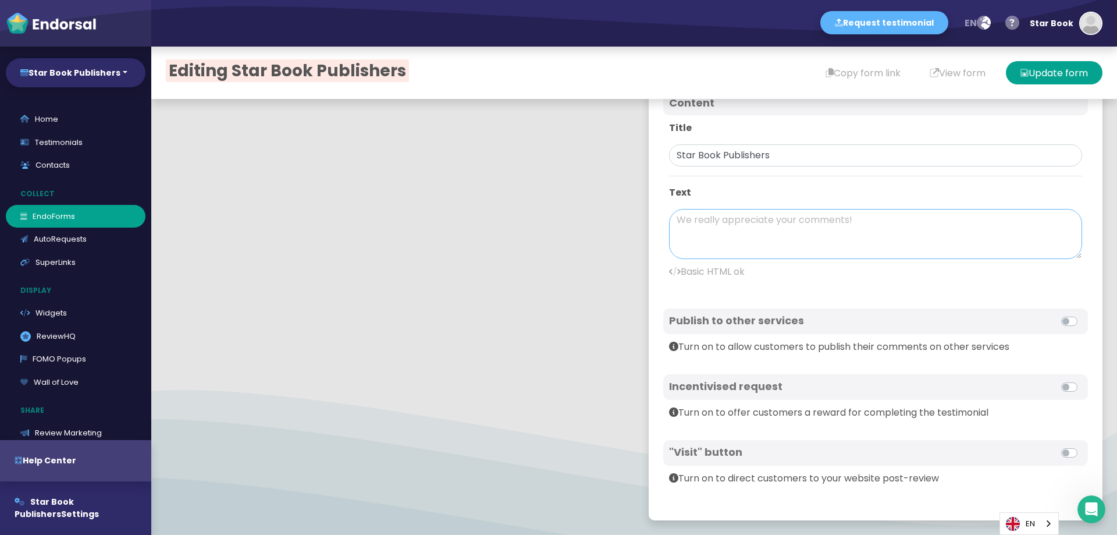
paste textarea "Star Book Publishers: Complete Book Publishing Services"
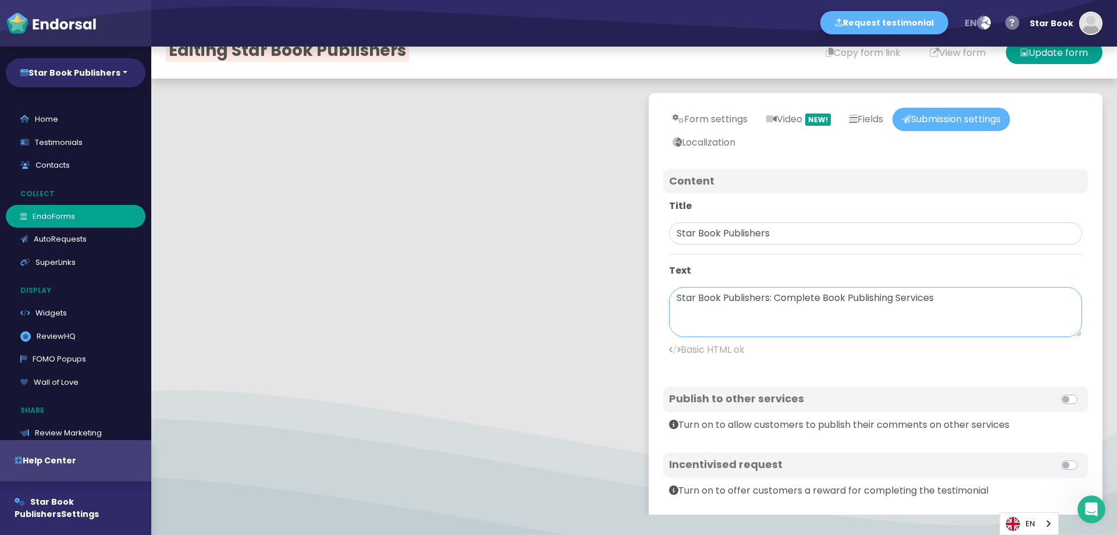
scroll to position [0, 0]
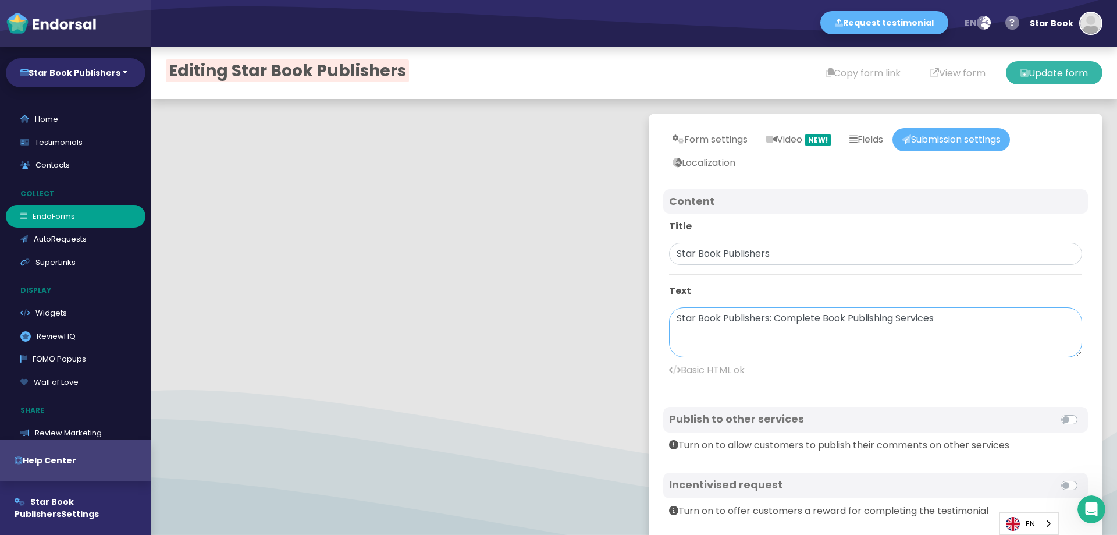
type textarea "Star Book Publishers: Complete Book Publishing Services"
click at [1034, 76] on button "Update form" at bounding box center [1054, 72] width 97 height 23
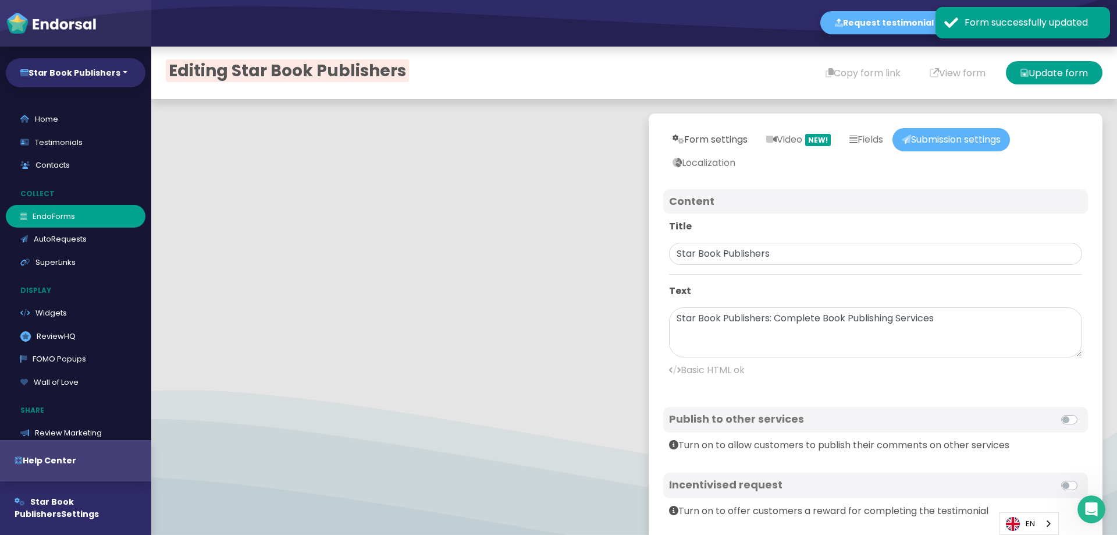
click at [706, 141] on link "Form settings" at bounding box center [710, 139] width 94 height 23
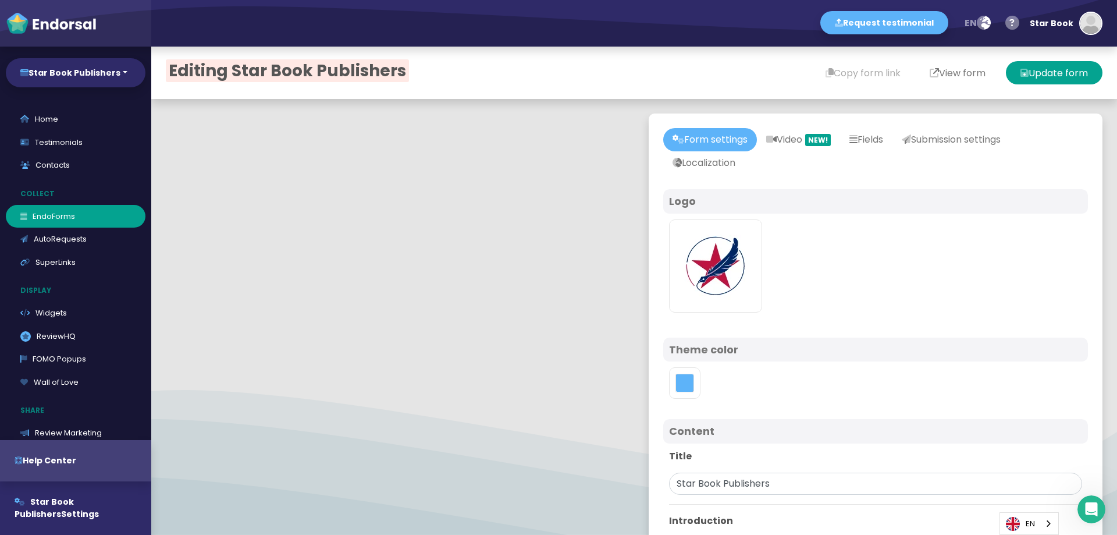
click at [932, 76] on button "View form" at bounding box center [957, 72] width 85 height 23
